Goal: Task Accomplishment & Management: Use online tool/utility

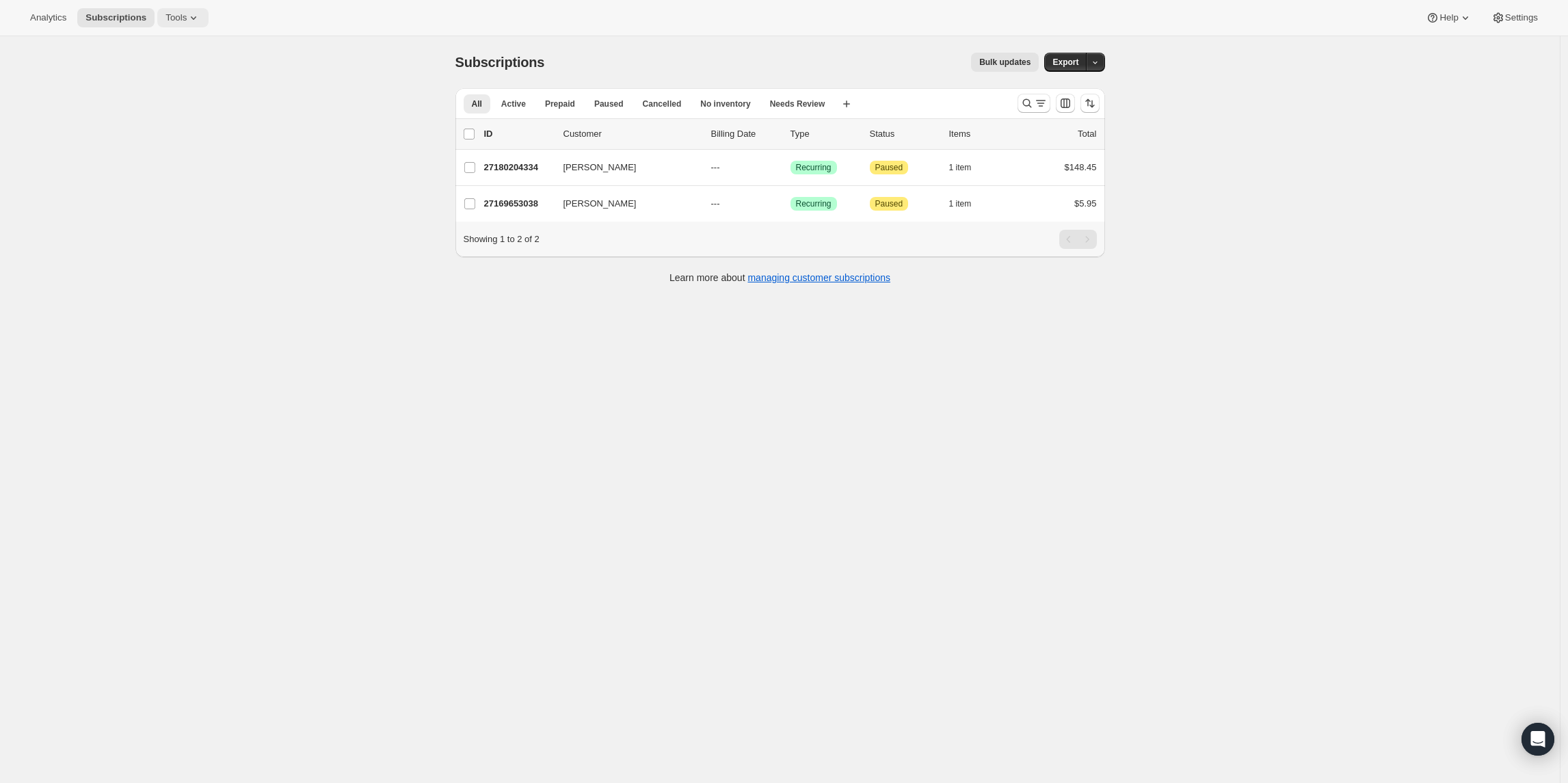
click at [187, 18] on span "Tools" at bounding box center [176, 17] width 22 height 11
click at [171, 97] on span "Bundles" at bounding box center [193, 93] width 121 height 14
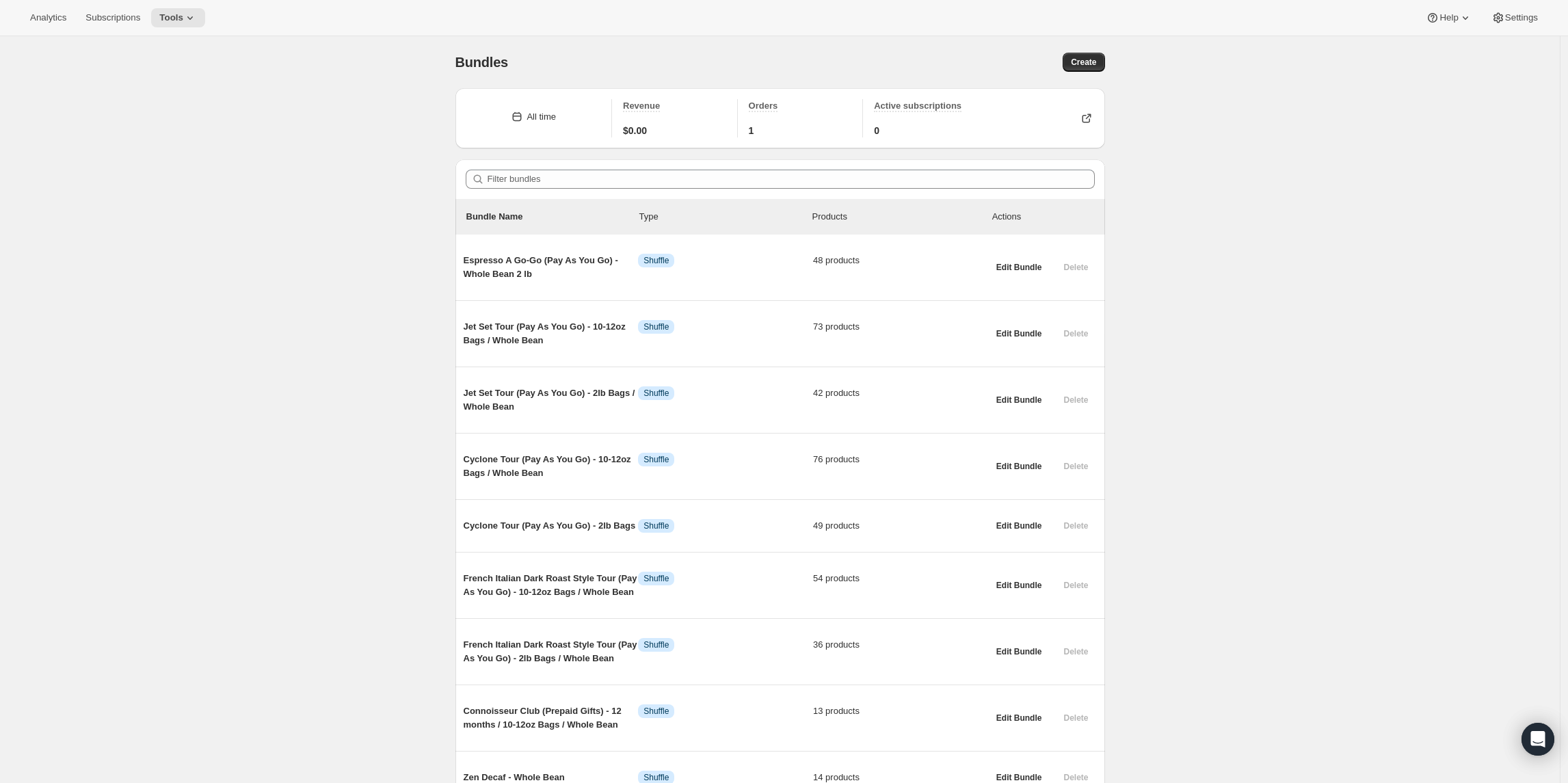
scroll to position [392, 0]
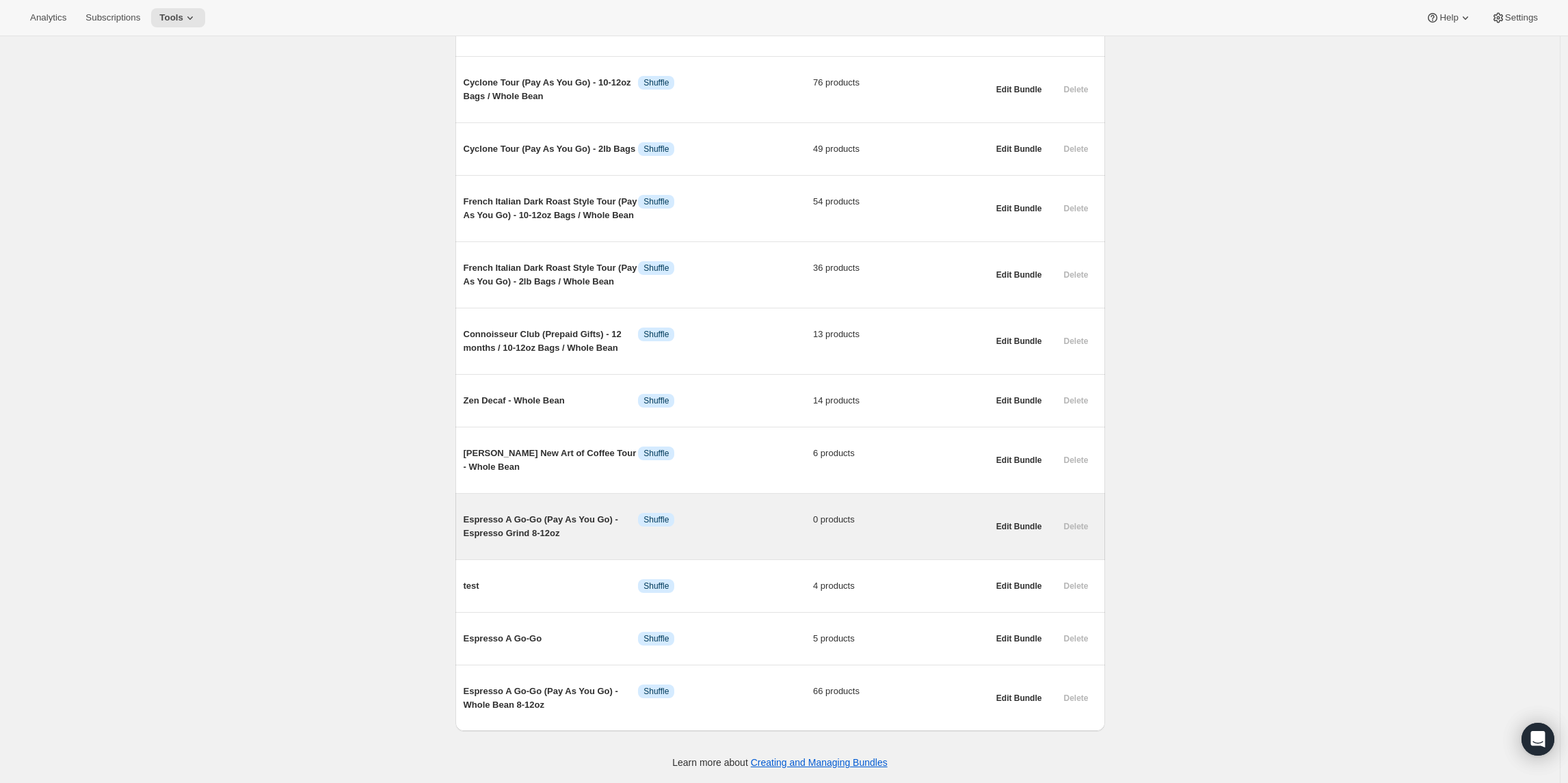
click at [486, 530] on span "Espresso A Go-Go (Pay As You Go) - Espresso Grind 8-12oz" at bounding box center [551, 527] width 175 height 28
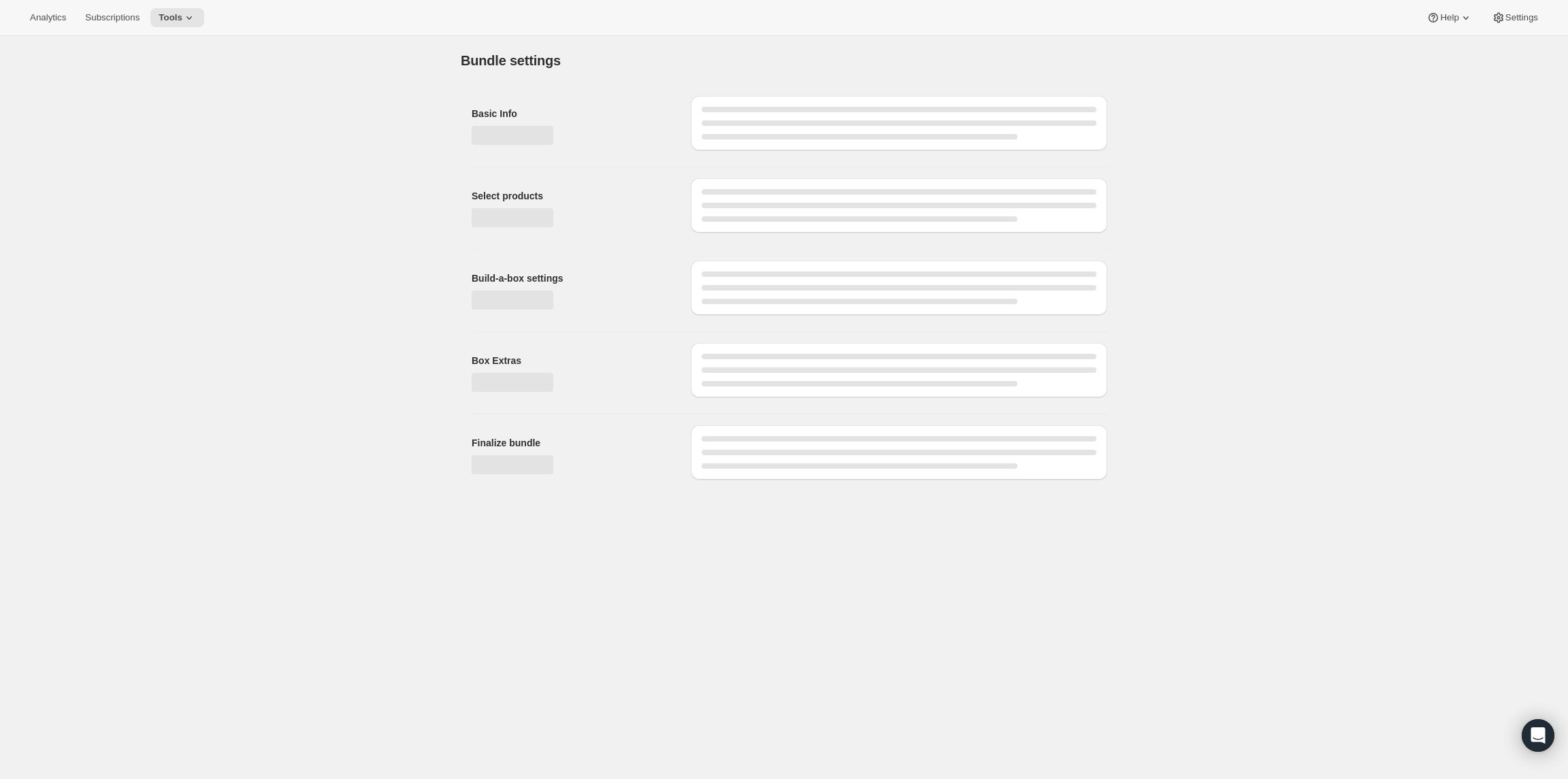
type input "Espresso A Go-Go (Pay As You Go) - Espresso Grind 8-12oz"
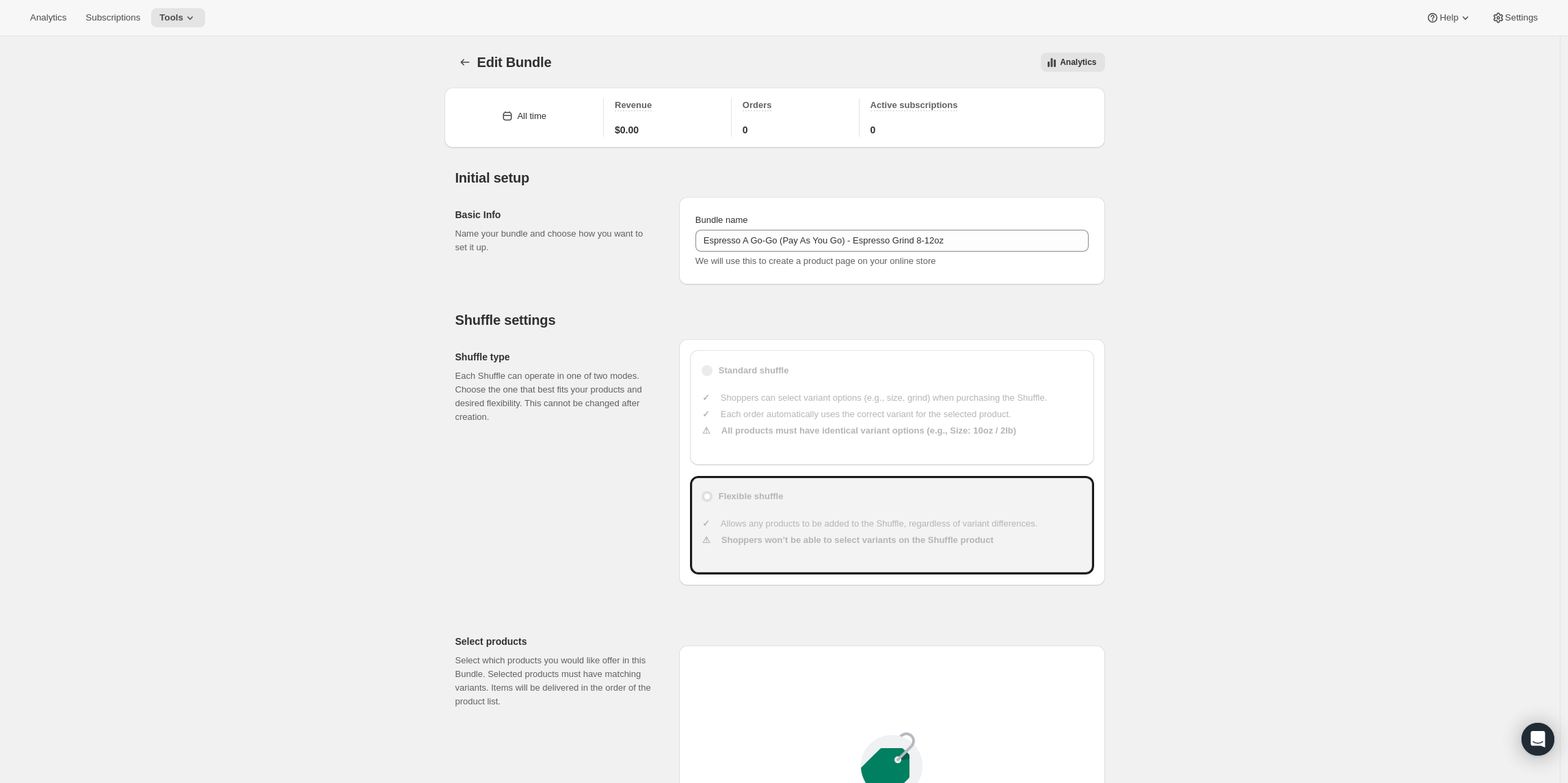
scroll to position [769, 0]
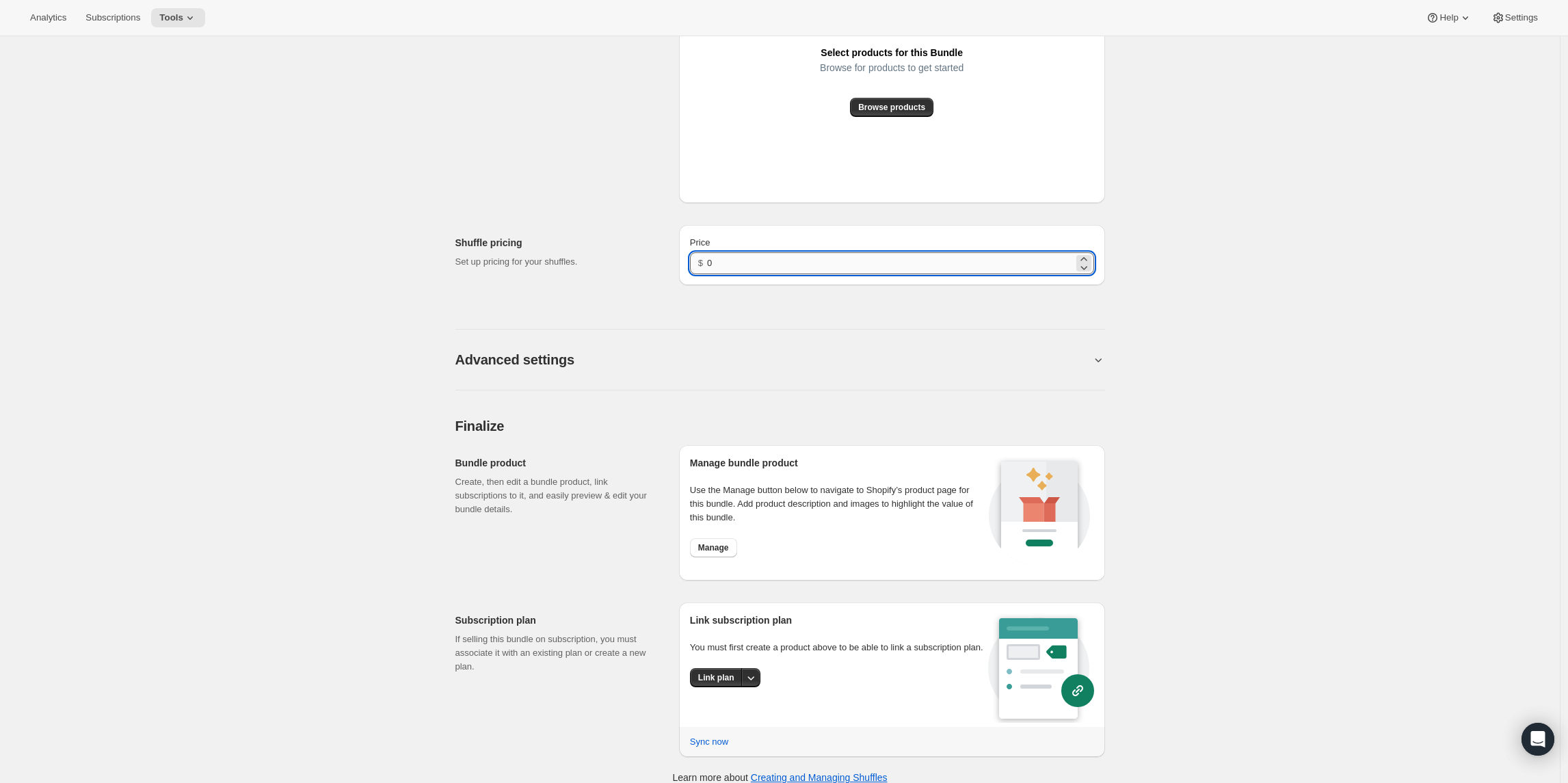
click at [766, 270] on input "0" at bounding box center [890, 263] width 365 height 22
type input "20.99"
click at [875, 100] on div "Select products for this Bundle Browse for products to get started Browse produ…" at bounding box center [891, 39] width 144 height 154
click at [877, 108] on span "Browse products" at bounding box center [891, 107] width 67 height 11
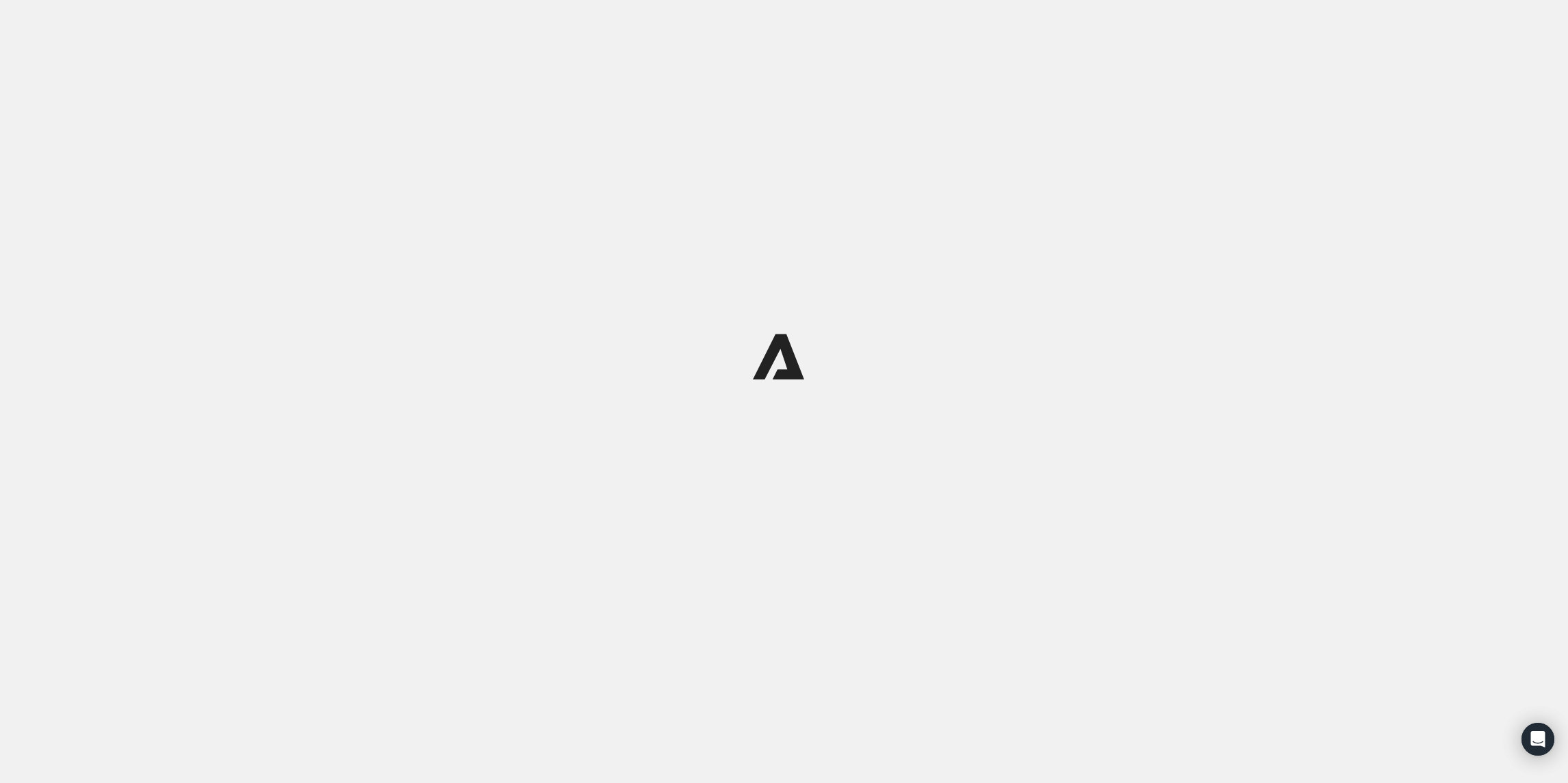
scroll to position [0, 0]
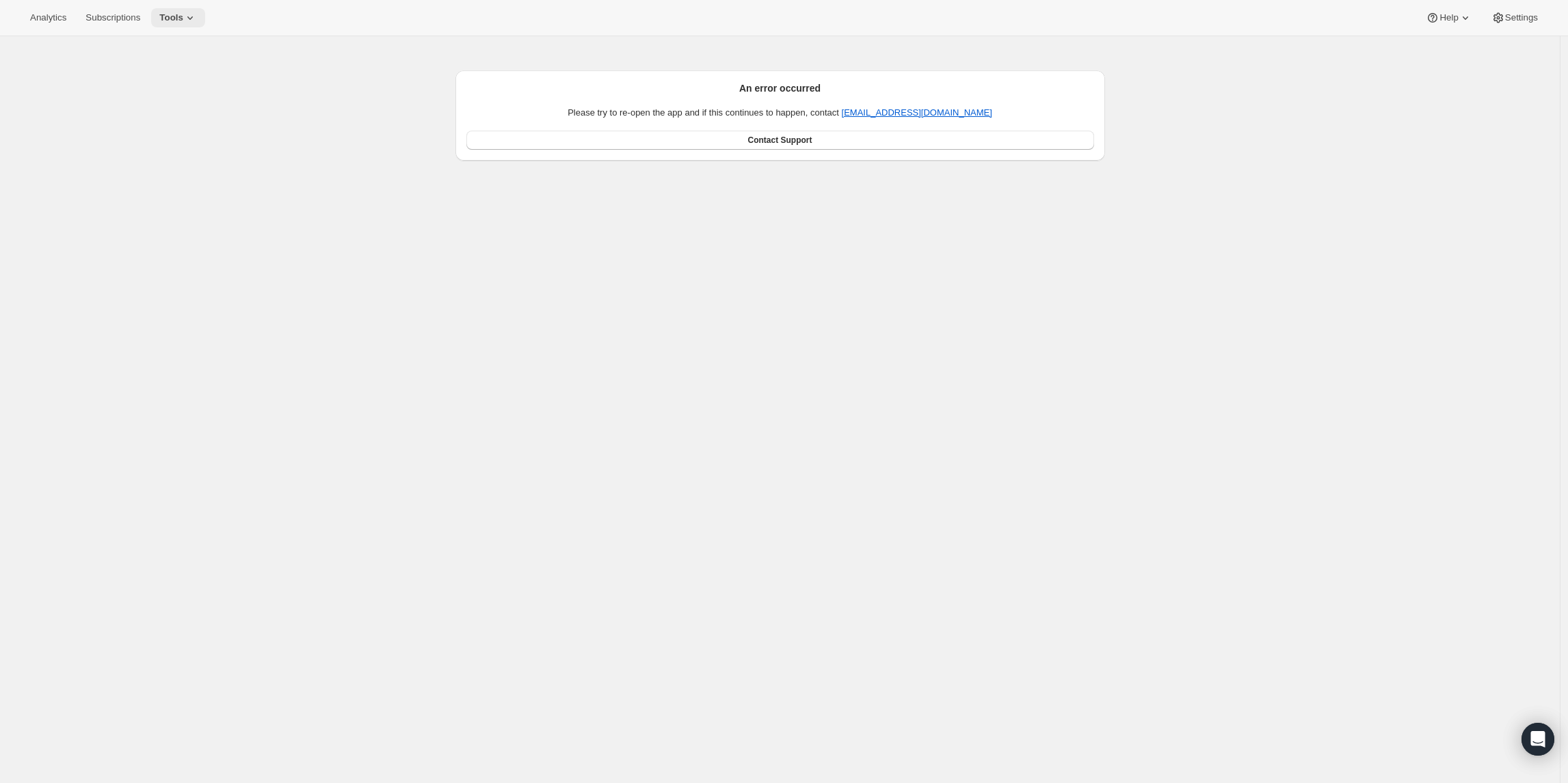
click at [197, 21] on icon at bounding box center [191, 18] width 14 height 14
click at [166, 91] on span "Bundles" at bounding box center [191, 93] width 121 height 14
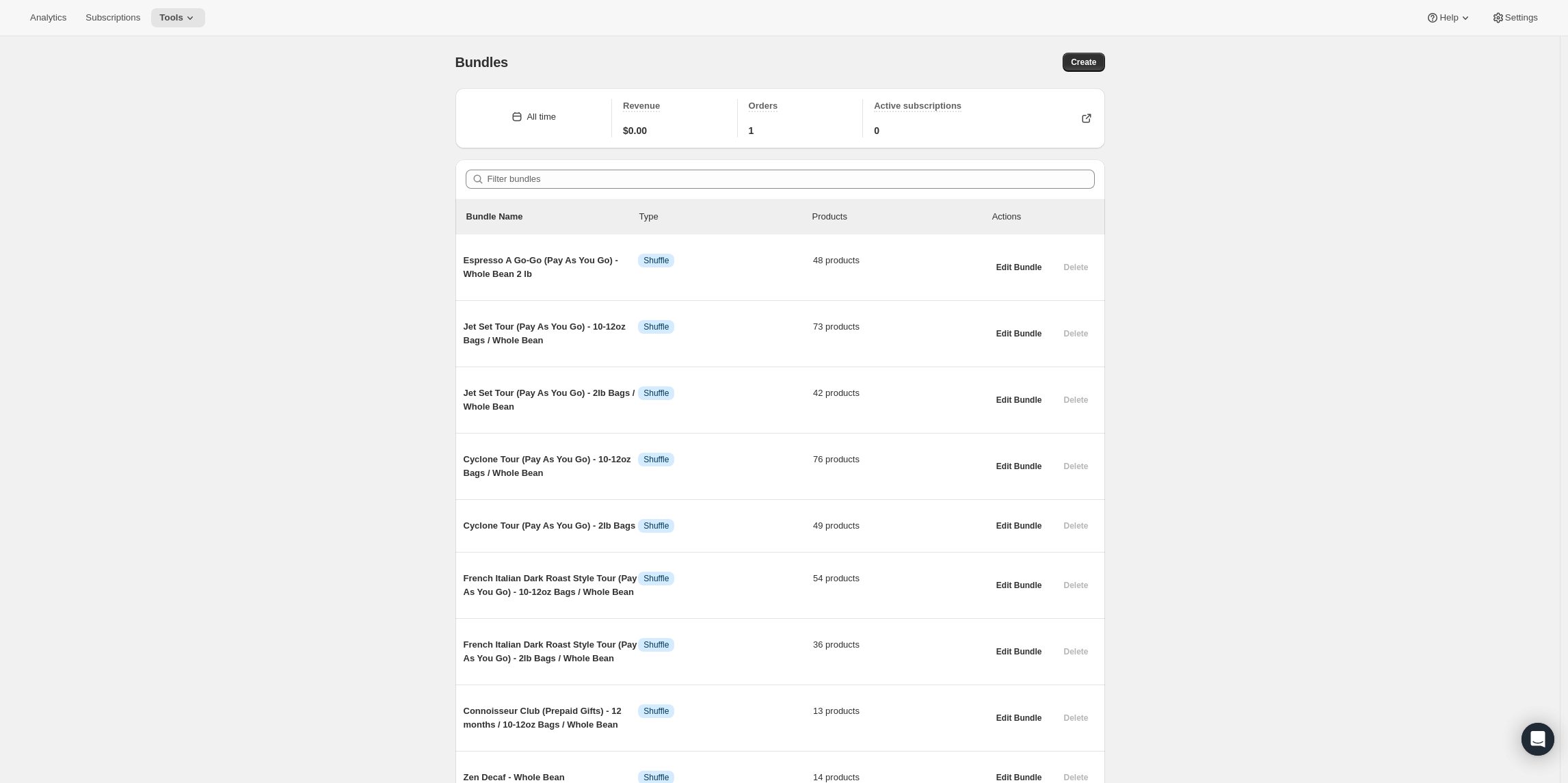
scroll to position [392, 0]
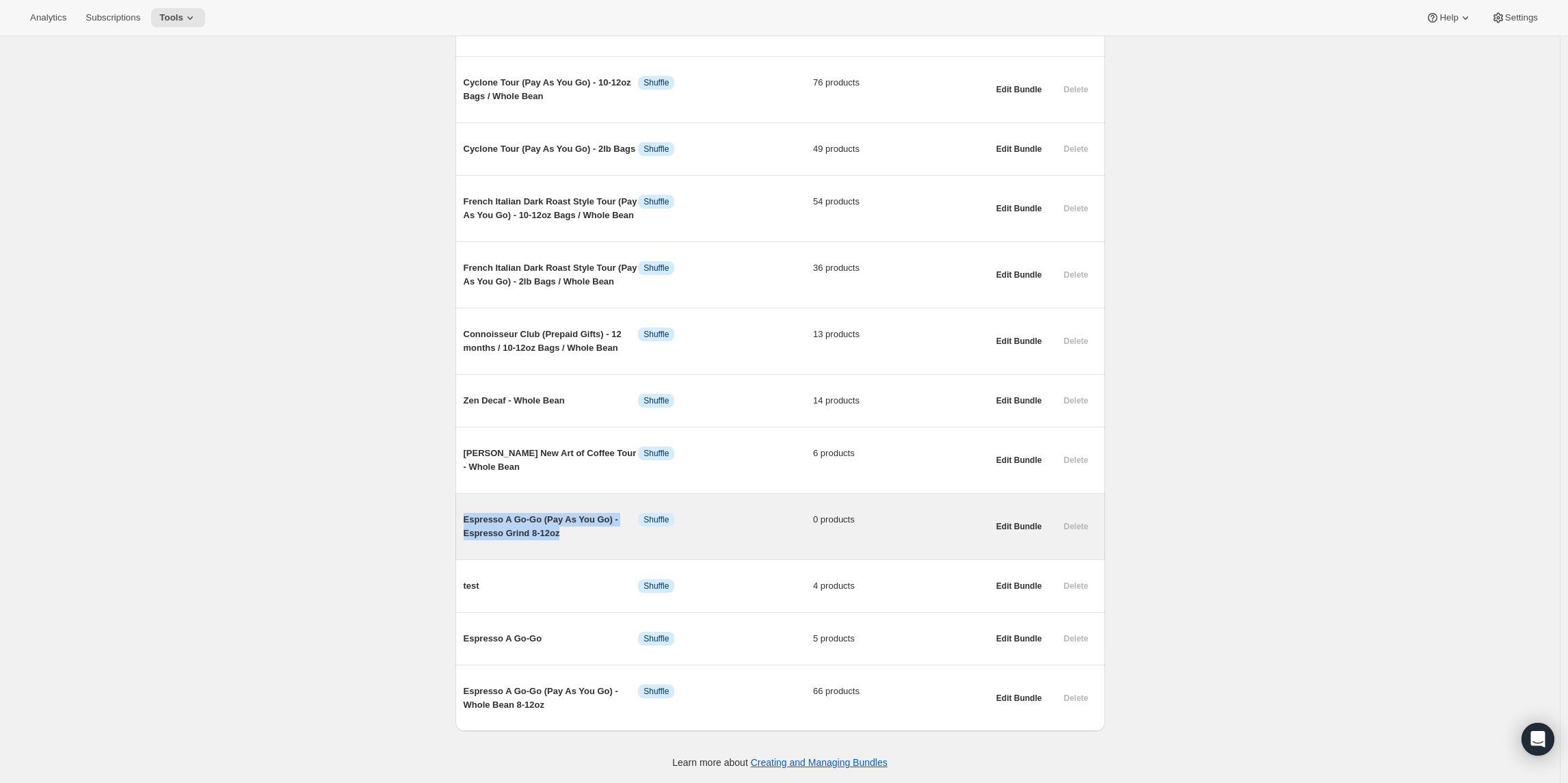
drag, startPoint x: 586, startPoint y: 533, endPoint x: 465, endPoint y: 521, distance: 121.6
click at [465, 521] on div "Espresso A Go-Go (Pay As You Go) - Espresso Grind 8-12oz Info Shuffle 0 product…" at bounding box center [779, 527] width 649 height 66
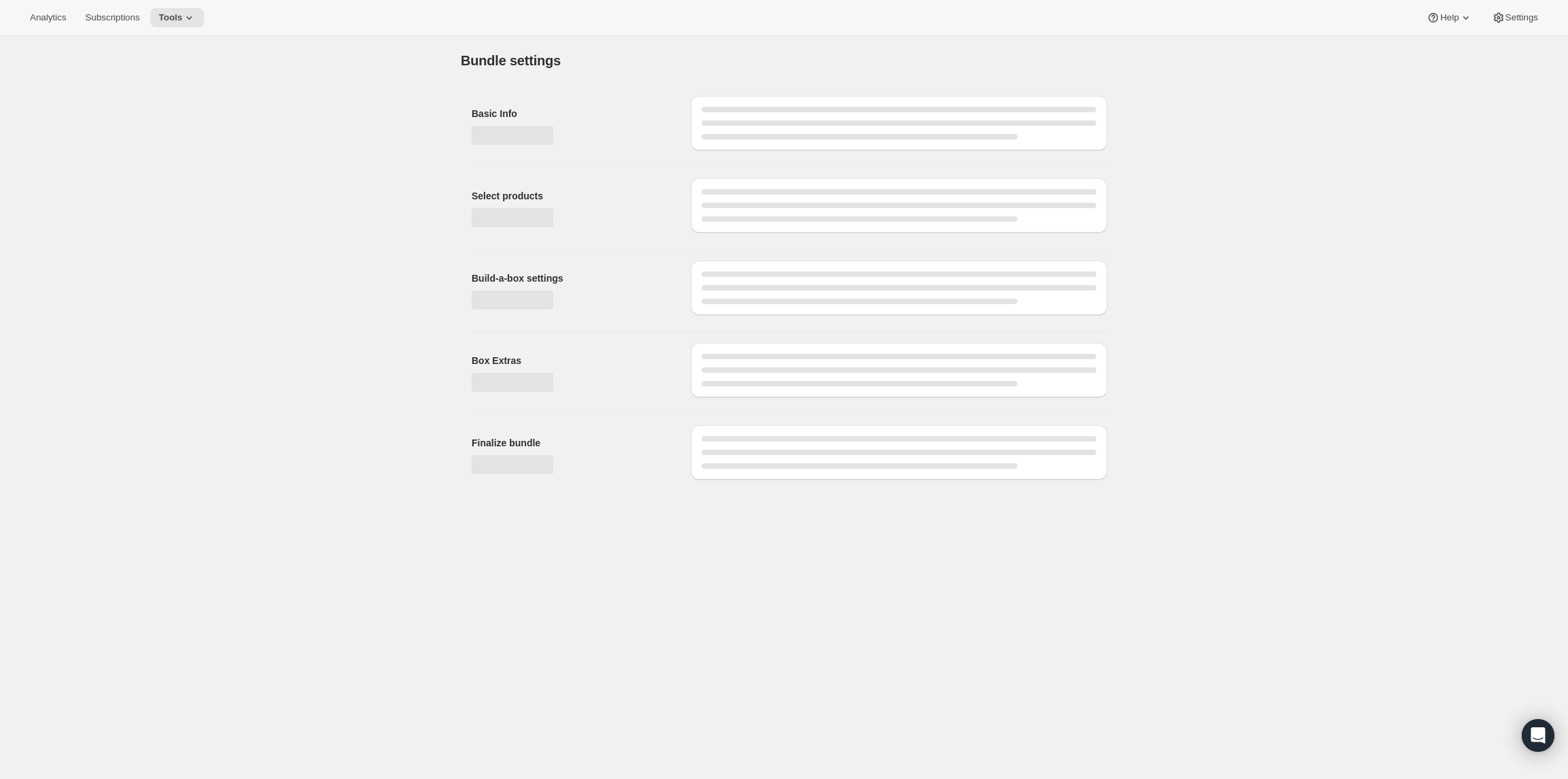
type input "Espresso A Go-Go (Pay As You Go) - Espresso Grind 8-12oz"
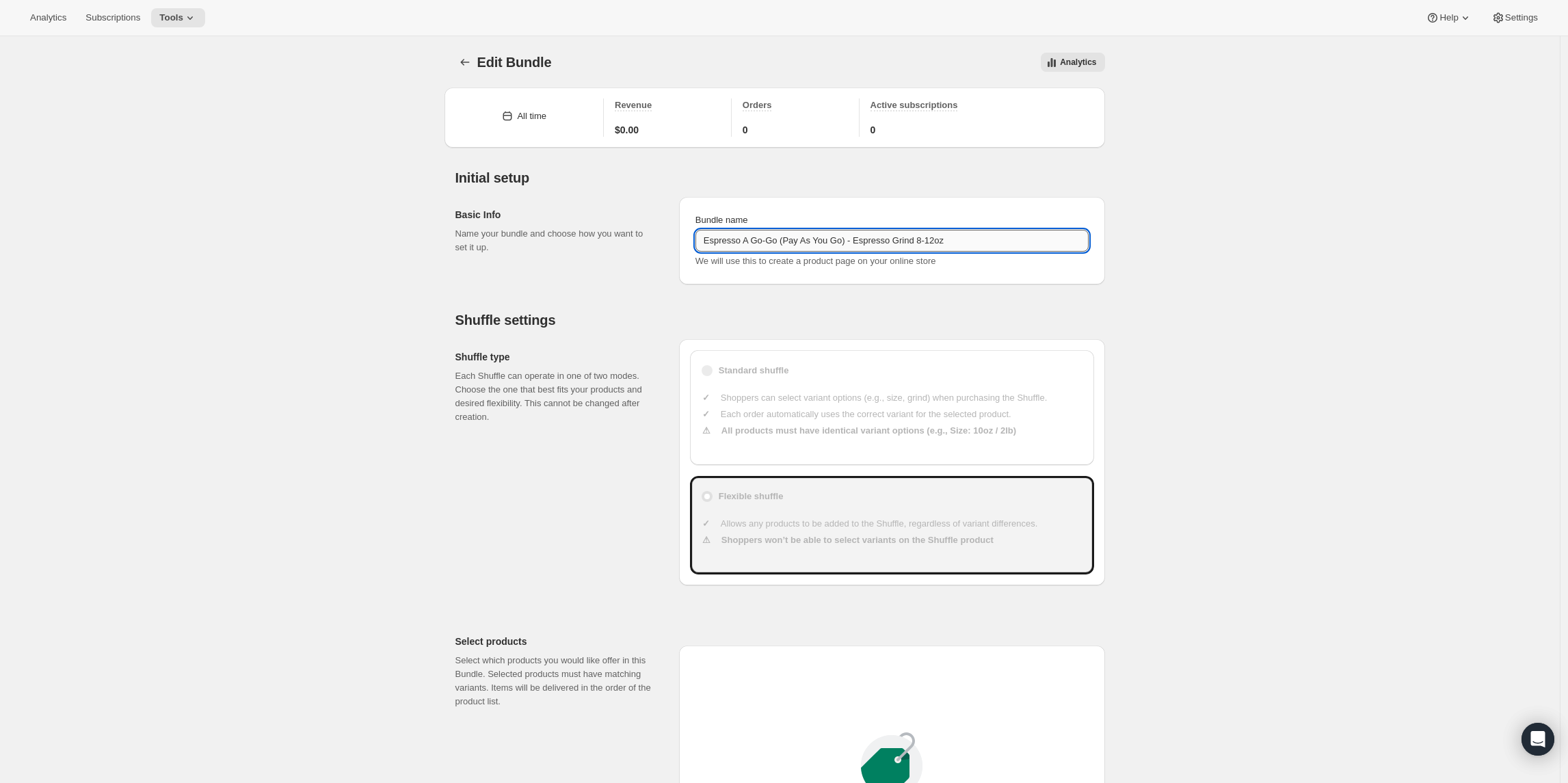
click at [721, 240] on input "Espresso A Go-Go (Pay As You Go) - Espresso Grind 8-12oz" at bounding box center [892, 240] width 393 height 22
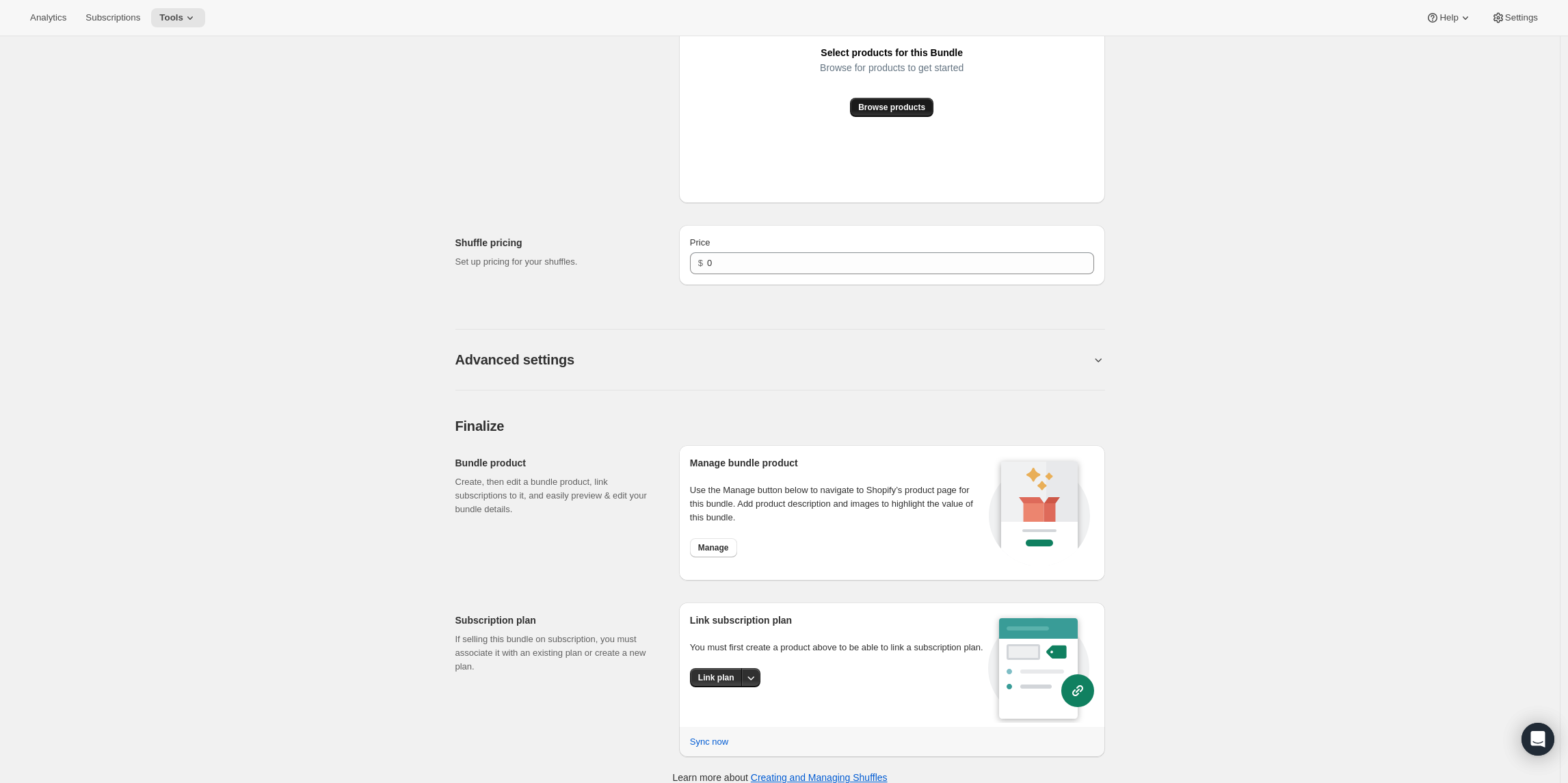
click at [884, 103] on span "Browse products" at bounding box center [891, 107] width 67 height 11
